Goal: Check status

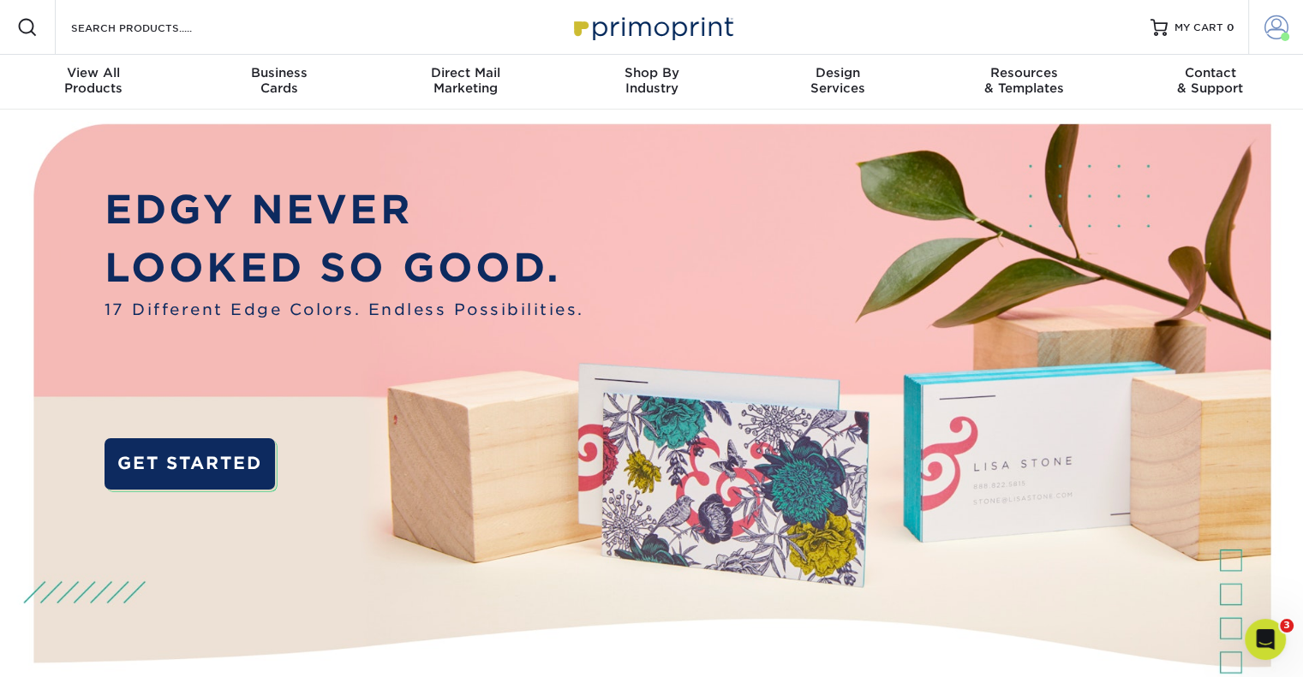
click at [1273, 23] on span at bounding box center [1276, 27] width 24 height 24
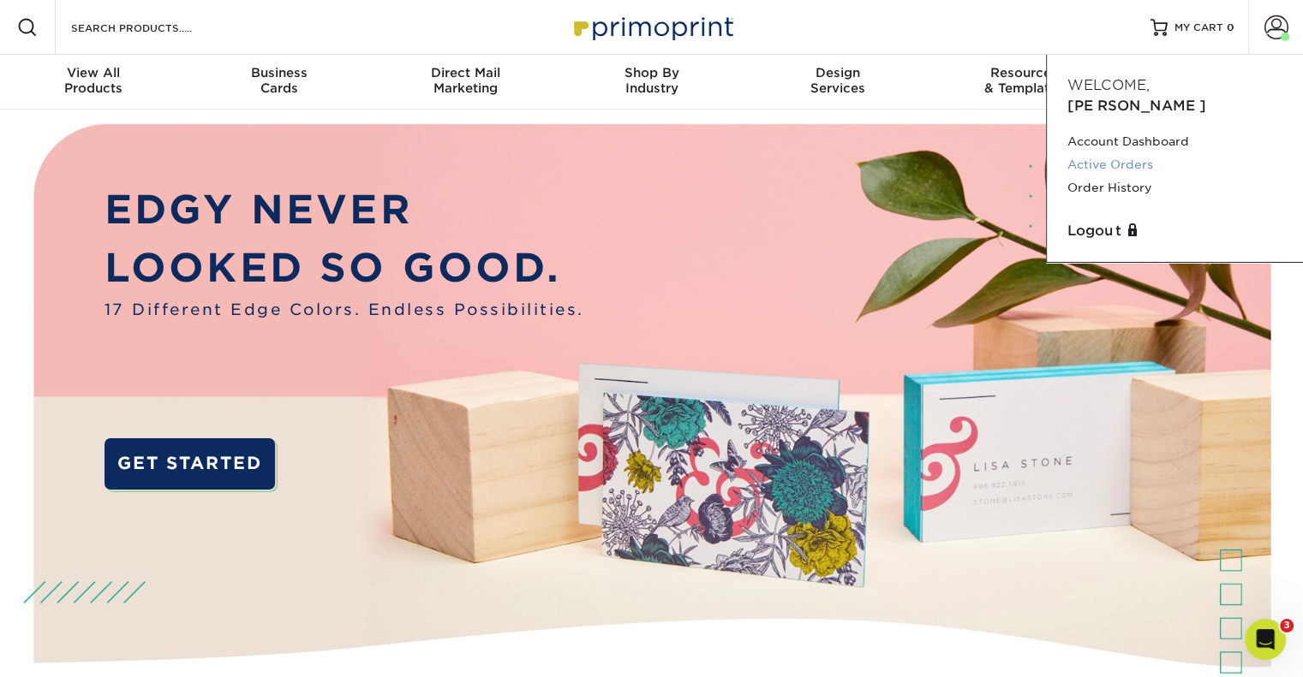
click at [1137, 153] on link "Active Orders" at bounding box center [1174, 164] width 215 height 23
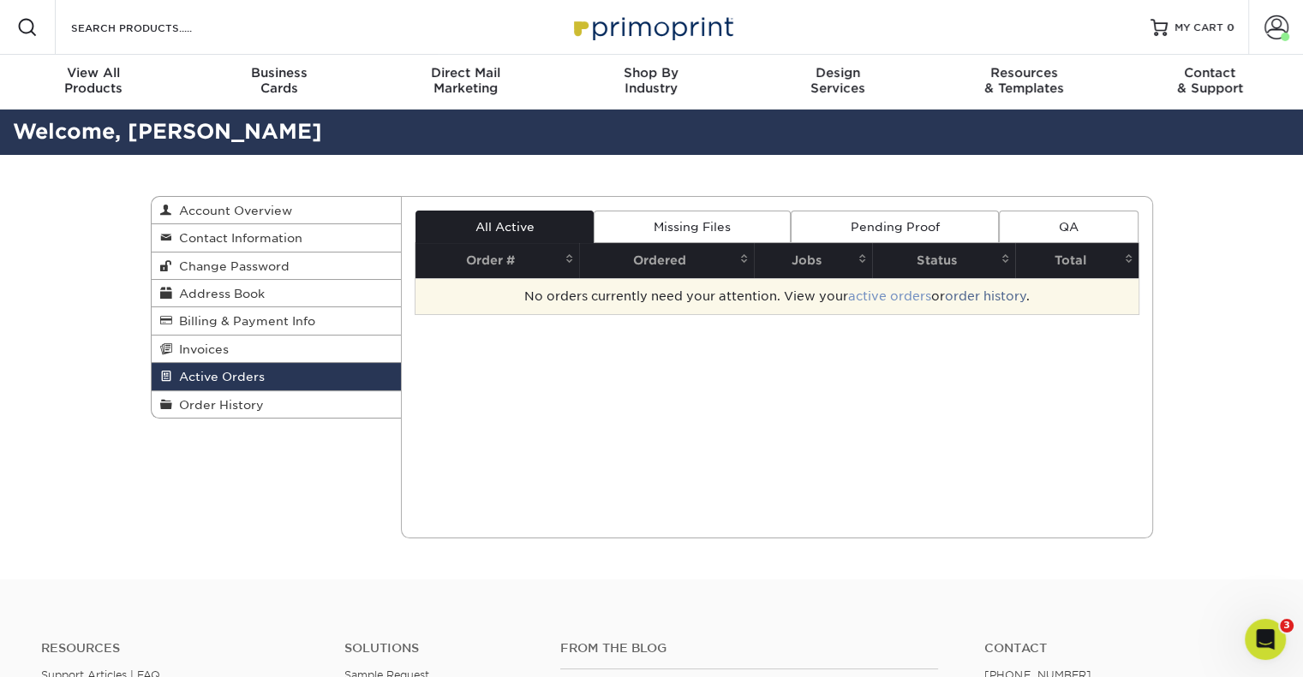
click at [891, 295] on link "active orders" at bounding box center [889, 296] width 83 height 14
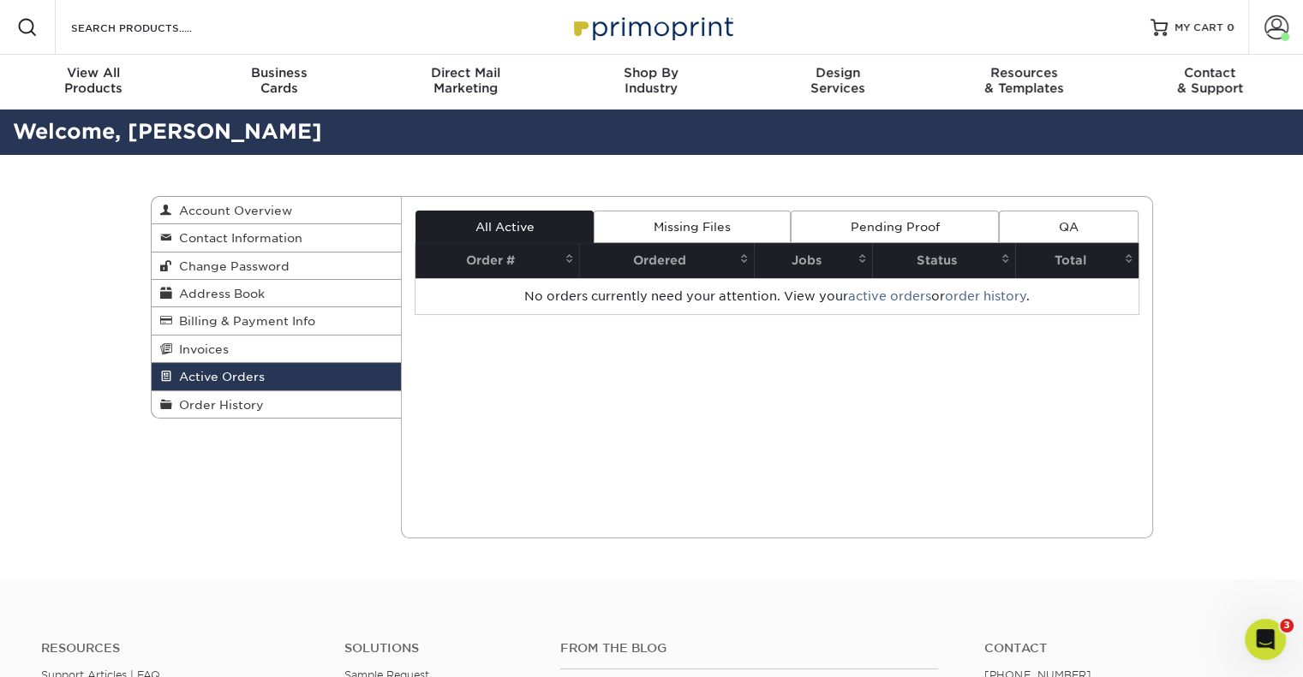
click at [976, 295] on link "order history" at bounding box center [985, 296] width 81 height 14
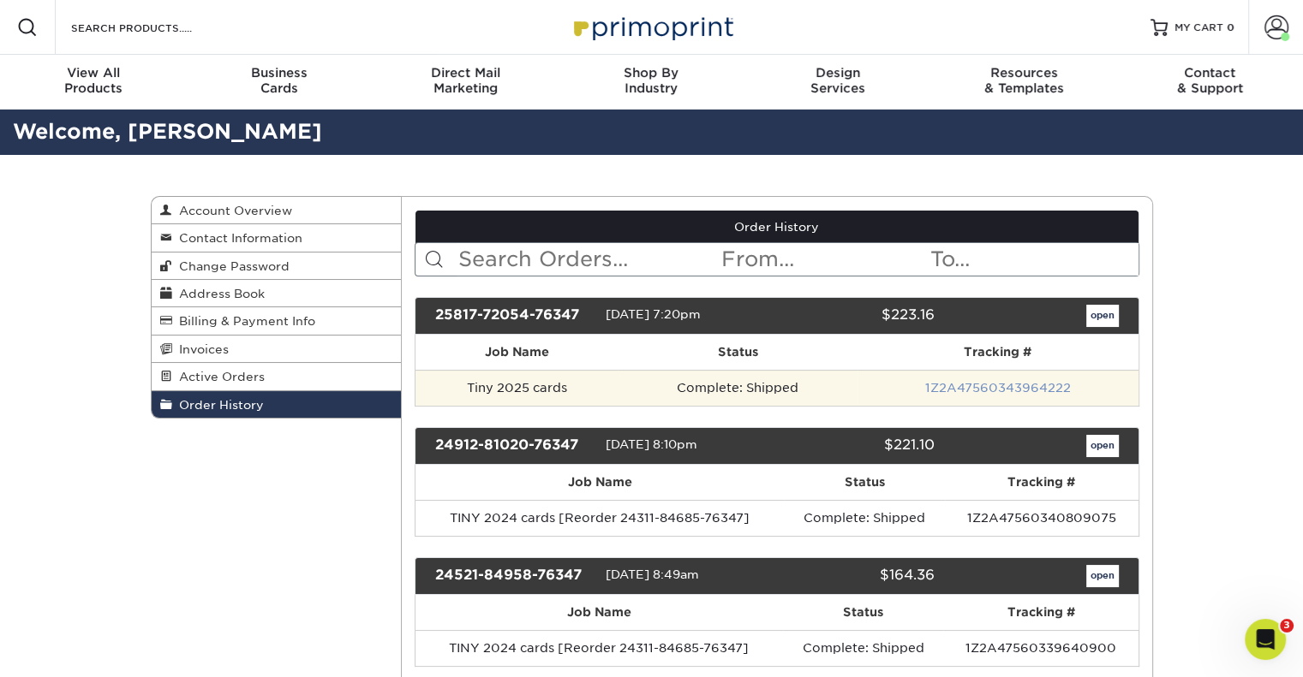
click at [987, 385] on link "1Z2A47560343964222" at bounding box center [998, 388] width 146 height 14
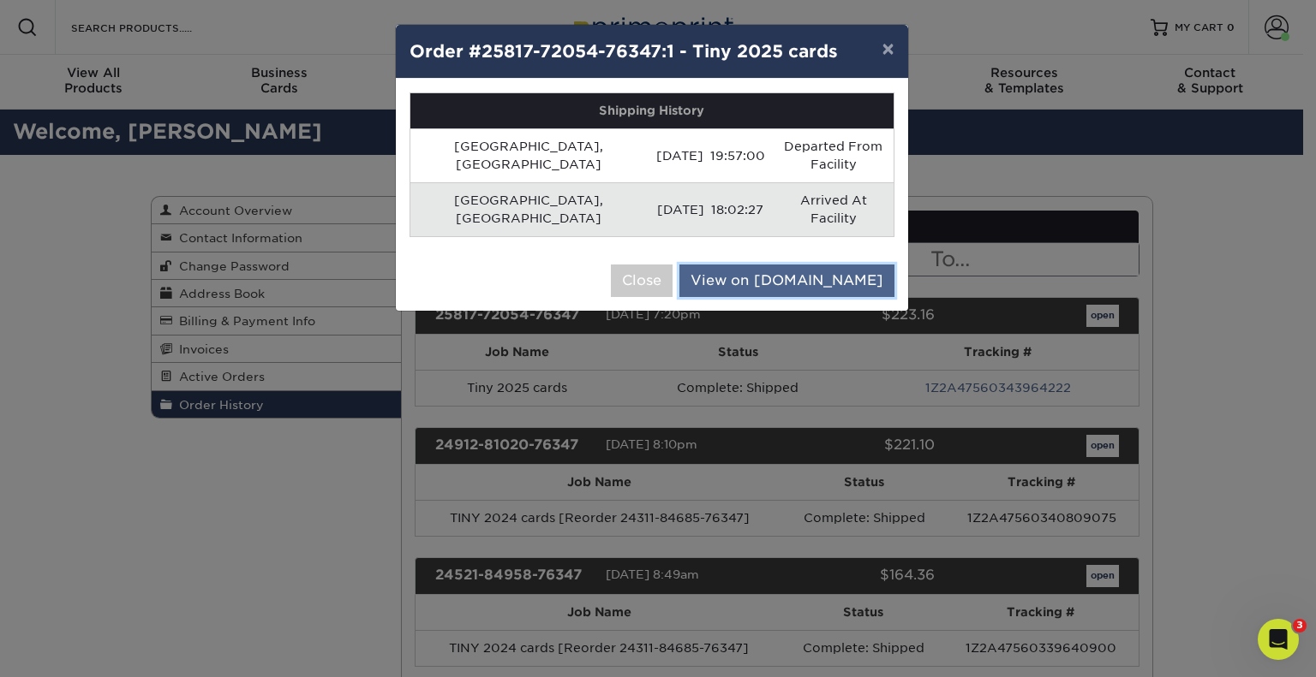
click at [803, 265] on link "View on UPS.com" at bounding box center [786, 281] width 215 height 33
click at [888, 50] on button "×" at bounding box center [887, 49] width 39 height 48
